Goal: Task Accomplishment & Management: Use online tool/utility

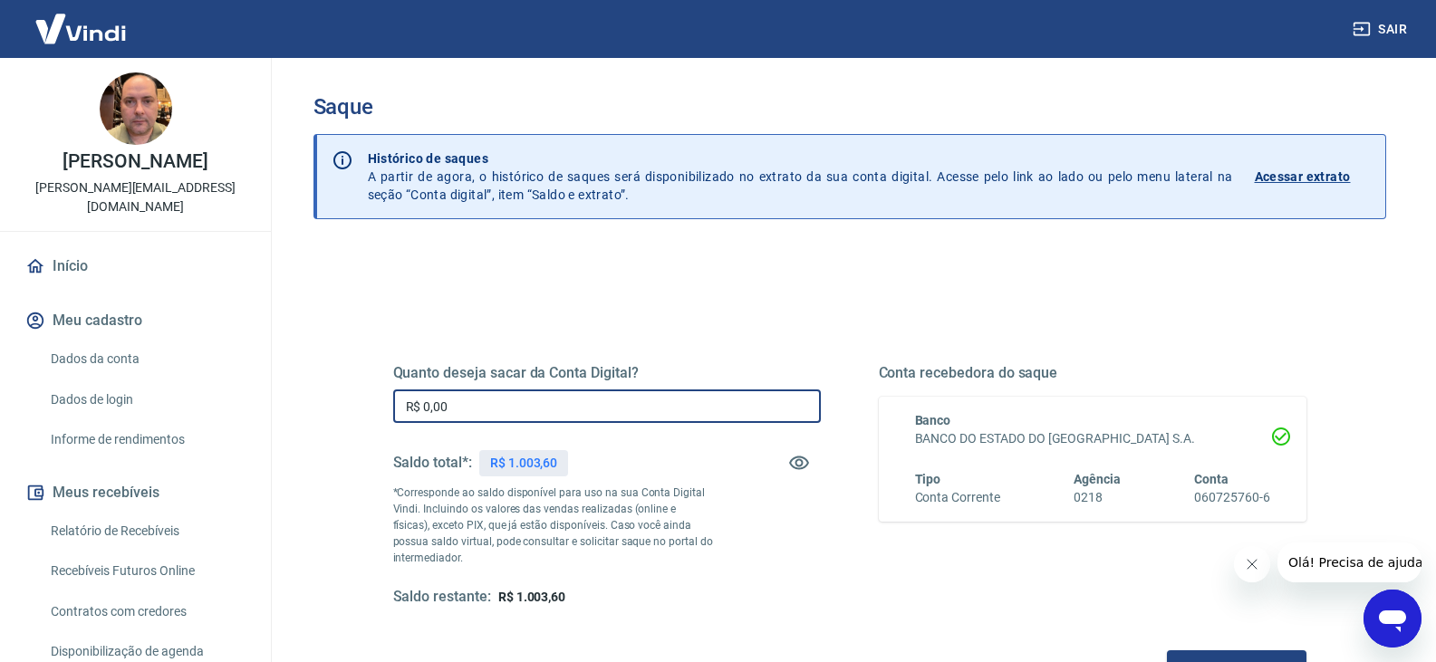
click at [508, 412] on input "R$ 0,00" at bounding box center [607, 407] width 428 height 34
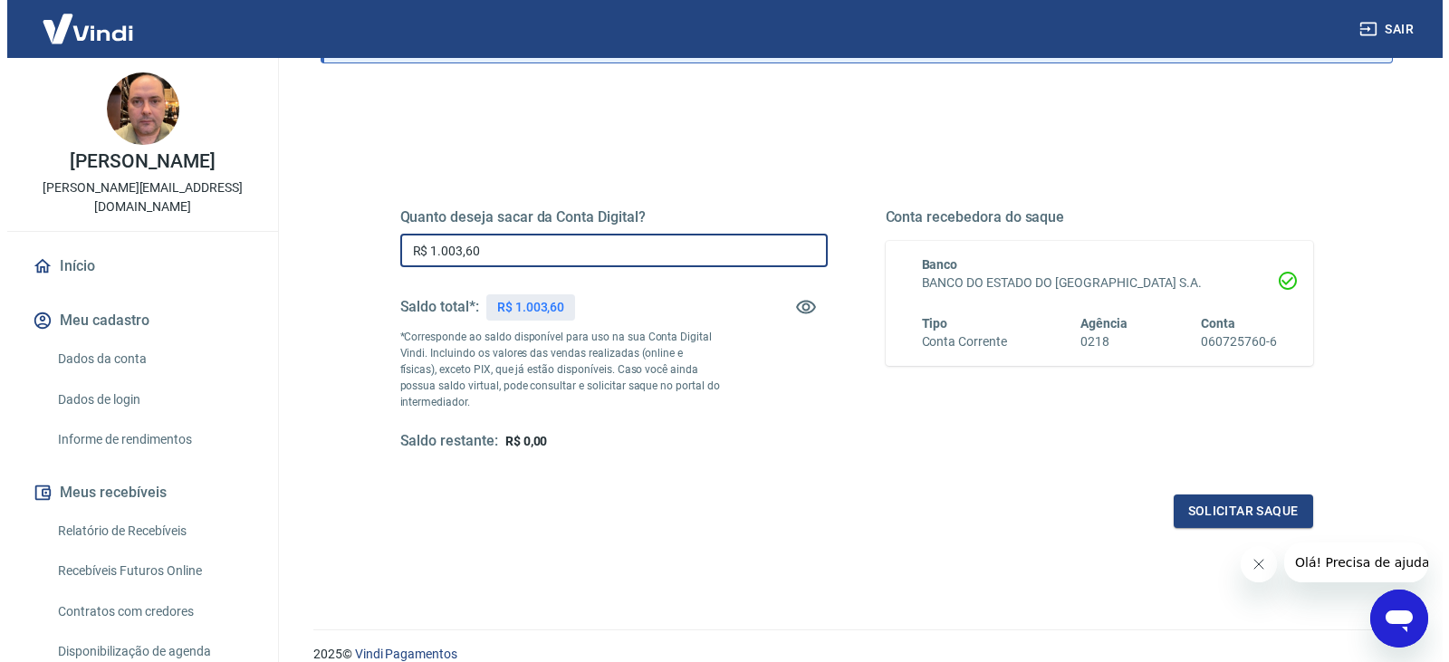
scroll to position [181, 0]
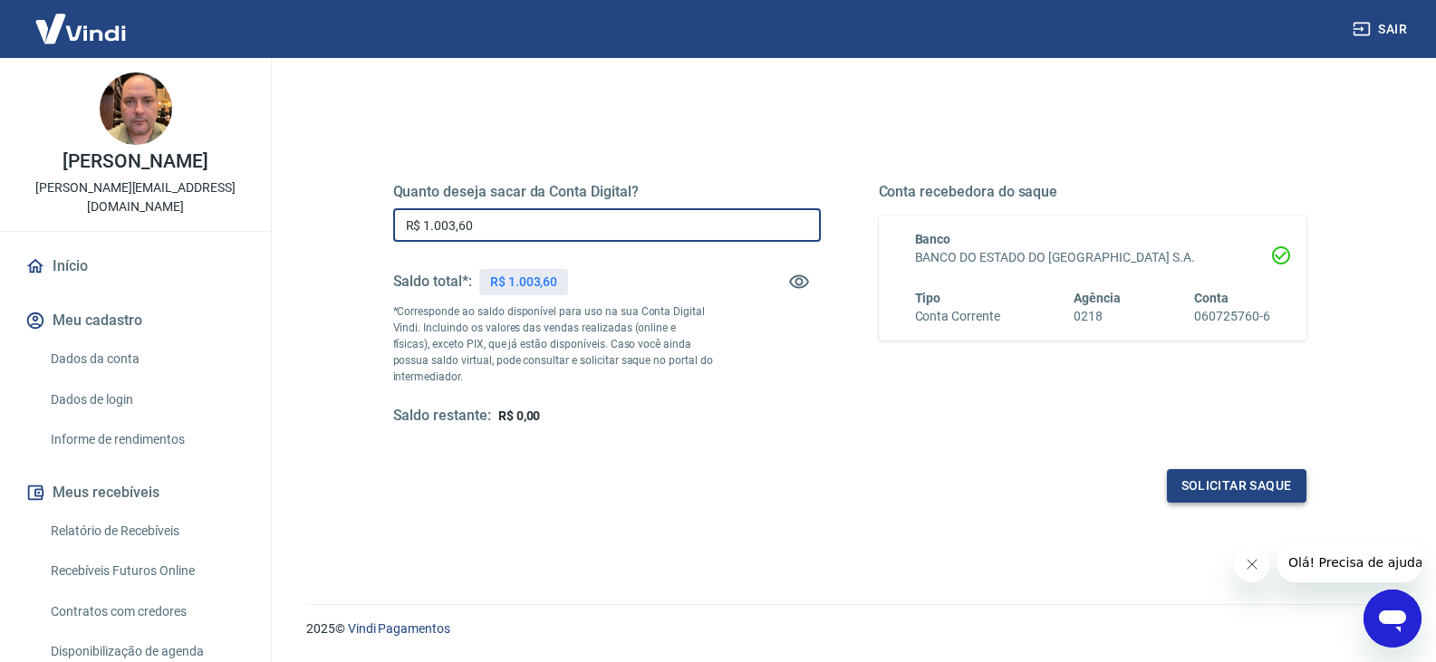
type input "R$ 1.003,60"
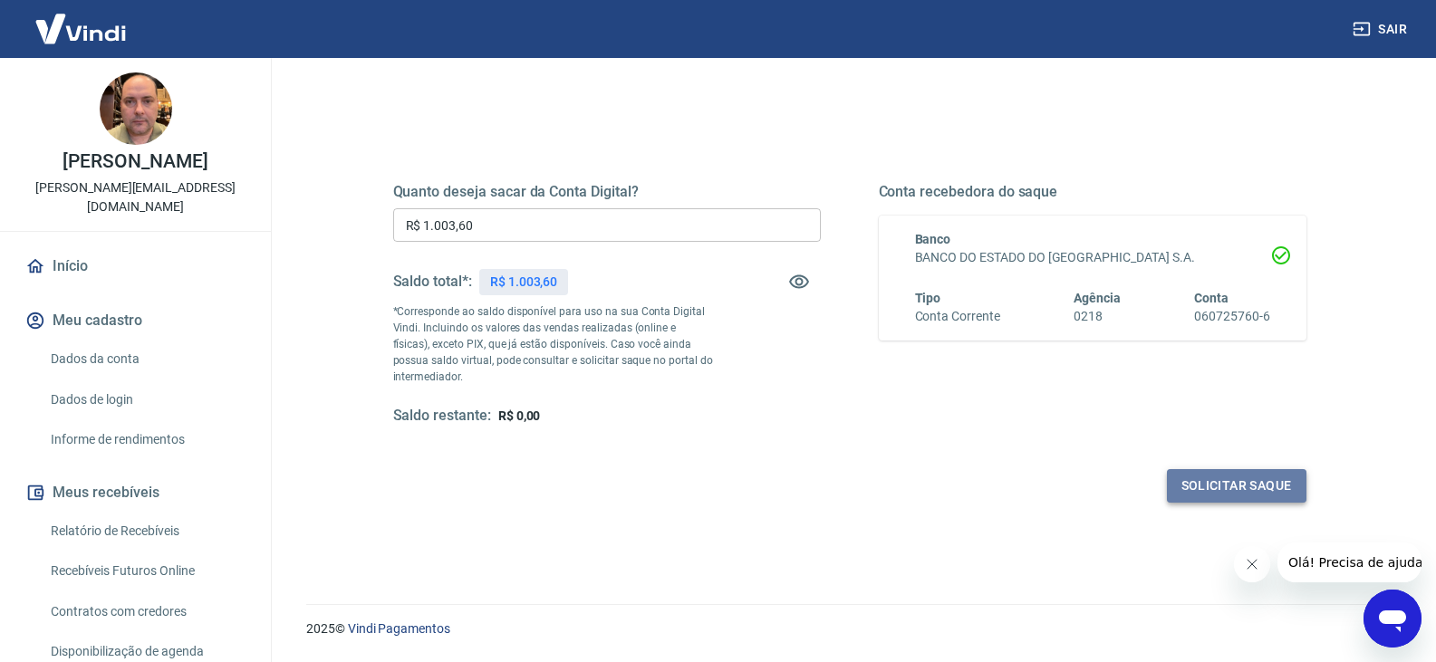
click at [1216, 488] on button "Solicitar saque" at bounding box center [1236, 486] width 139 height 34
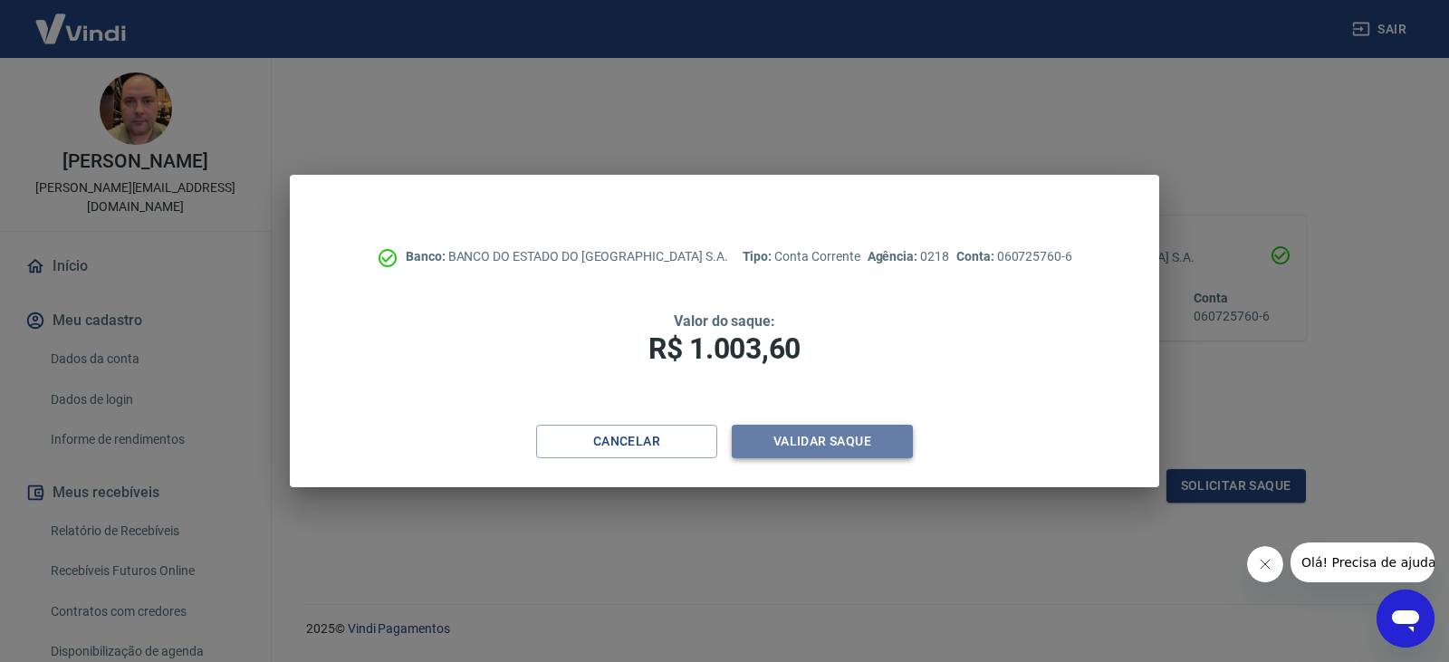
click at [856, 445] on button "Validar saque" at bounding box center [822, 442] width 181 height 34
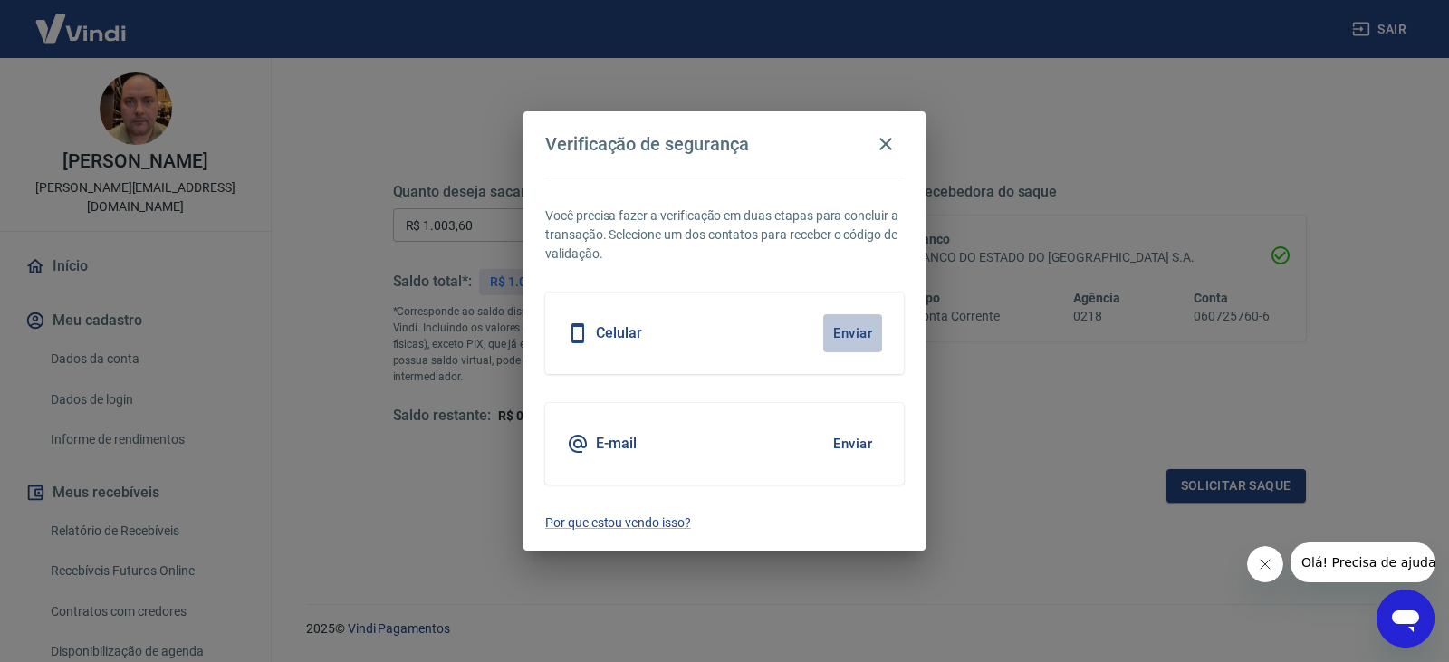
click at [851, 332] on button "Enviar" at bounding box center [852, 333] width 59 height 38
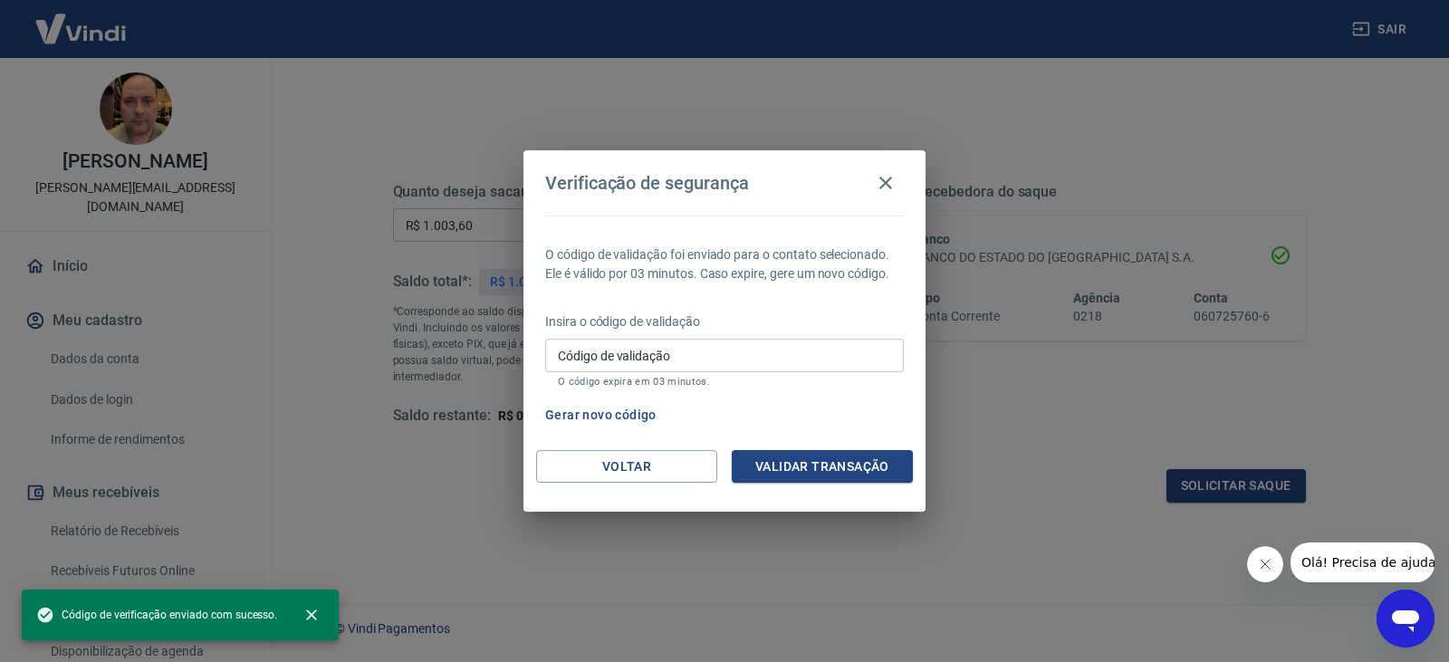
click at [701, 363] on input "Código de validação" at bounding box center [724, 356] width 359 height 34
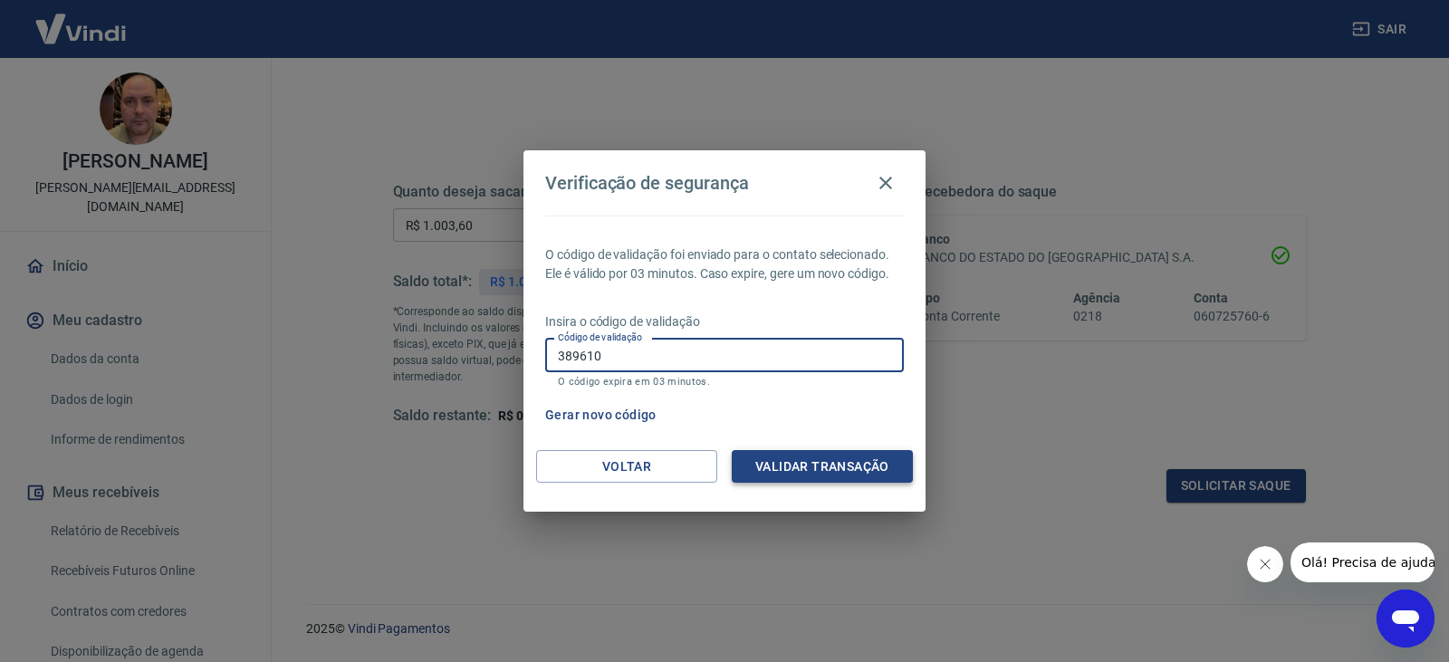
type input "389610"
click at [796, 464] on button "Validar transação" at bounding box center [822, 467] width 181 height 34
